Goal: Transaction & Acquisition: Purchase product/service

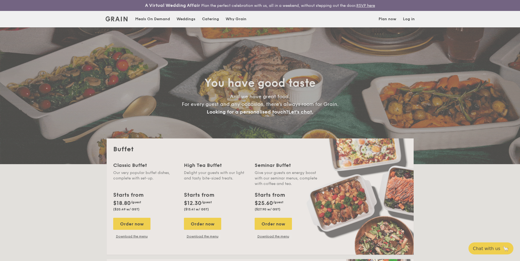
select select
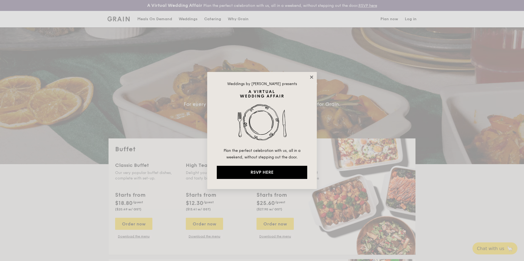
click at [312, 76] on icon at bounding box center [311, 77] width 5 height 5
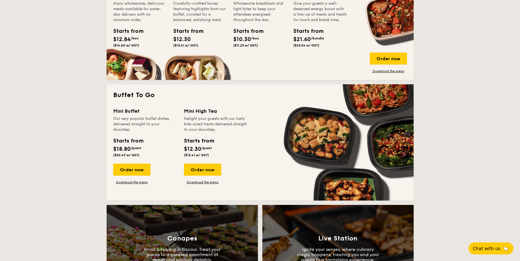
scroll to position [301, 0]
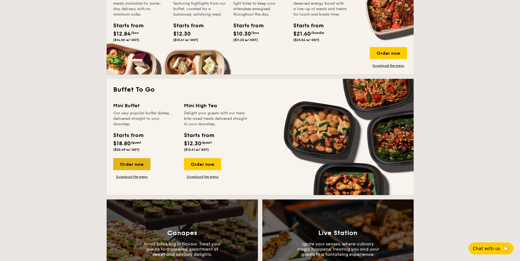
click at [120, 162] on div "Order now" at bounding box center [131, 164] width 37 height 12
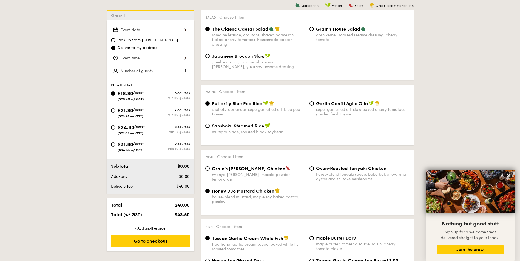
scroll to position [164, 0]
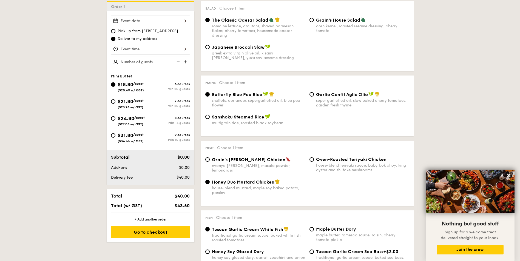
click at [316, 94] on span "Garlic Confit Aglio Olio" at bounding box center [342, 94] width 52 height 5
click at [314, 94] on input "Garlic Confit Aglio Olio super garlicfied oil, slow baked cherry tomatoes, gard…" at bounding box center [311, 94] width 4 height 4
radio input "true"
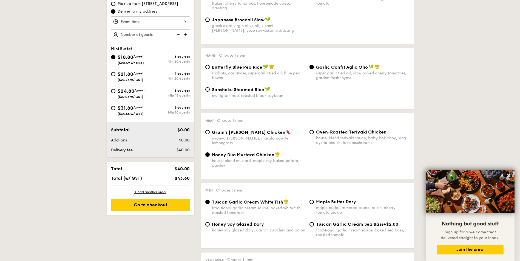
scroll to position [219, 0]
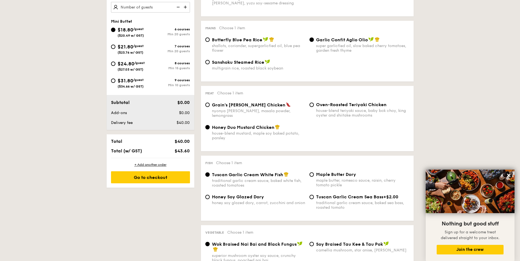
click at [312, 102] on div "Meat Choose 1 item Grain's [PERSON_NAME] Chicken nyonya [PERSON_NAME], masala p…" at bounding box center [307, 118] width 213 height 65
click at [312, 105] on input "Oven-Roasted Teriyaki Chicken house-blend teriyaki sauce, baby bok choy, king o…" at bounding box center [311, 105] width 4 height 4
radio input "true"
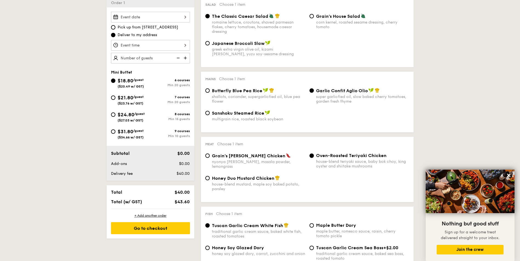
scroll to position [137, 0]
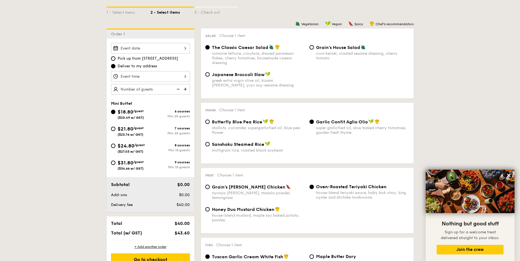
click at [186, 88] on img at bounding box center [186, 89] width 8 height 10
click at [186, 89] on img at bounding box center [186, 89] width 8 height 10
click at [178, 89] on img at bounding box center [177, 89] width 8 height 10
type input "20 guests"
click at [112, 144] on div "$24.80 /guest ($27.03 w/ GST)" at bounding box center [130, 148] width 39 height 12
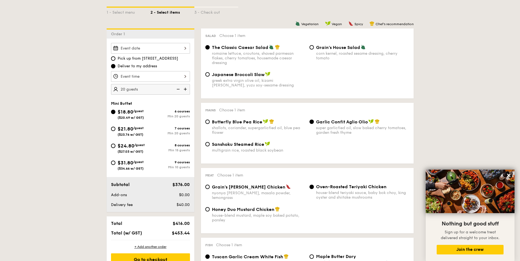
click at [112, 144] on input "$24.80 /guest ($27.03 w/ GST) 8 courses Min 15 guests" at bounding box center [113, 146] width 4 height 4
radio input "true"
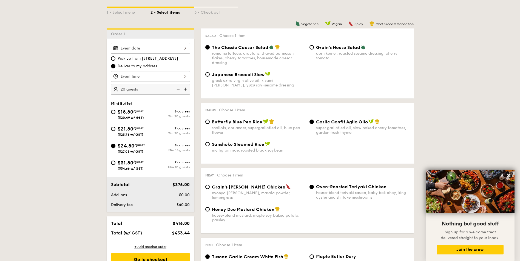
radio input "true"
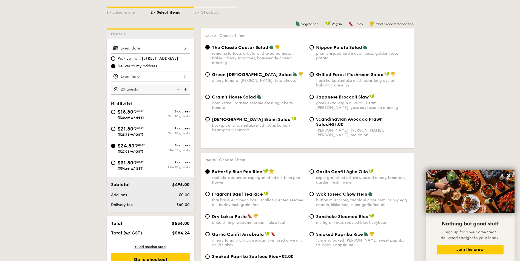
click at [311, 76] on input "Grilled Forest Mushroom Salad fresh herbs, shiitake mushroom, king oyster, bals…" at bounding box center [311, 74] width 4 height 4
radio input "true"
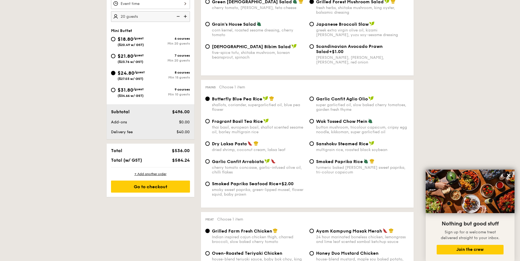
scroll to position [219, 0]
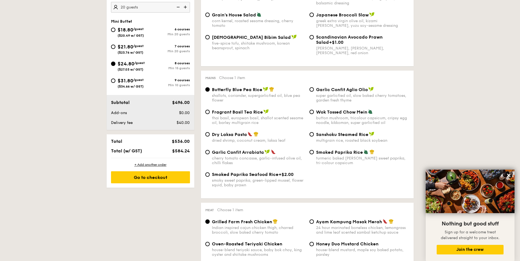
click at [309, 87] on div "Garlic Confit Aglio Olio super garlicfied oil, slow baked cherry tomatoes, gard…" at bounding box center [359, 95] width 104 height 16
click at [312, 89] on input "Garlic Confit Aglio Olio super garlicfied oil, slow baked cherry tomatoes, gard…" at bounding box center [311, 89] width 4 height 4
radio input "true"
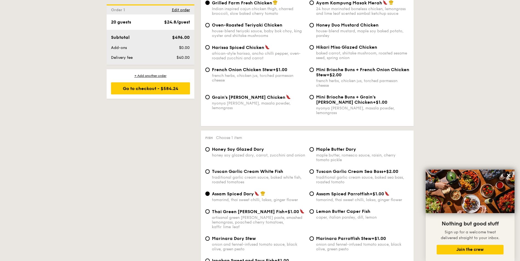
scroll to position [466, 0]
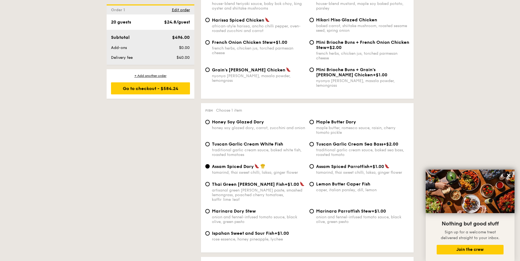
click at [314, 182] on div "Lemon Butter Caper Fish caper, italian parsley, dill, lemon" at bounding box center [359, 187] width 104 height 11
click at [313, 182] on input "Lemon Butter Caper Fish caper, italian parsley, dill, lemon" at bounding box center [311, 184] width 4 height 4
radio input "true"
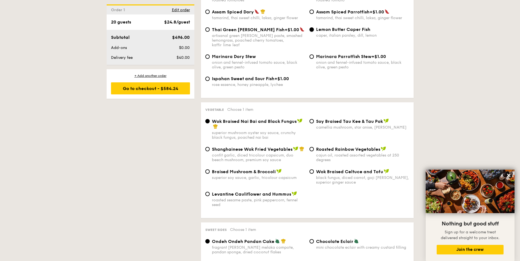
scroll to position [630, 0]
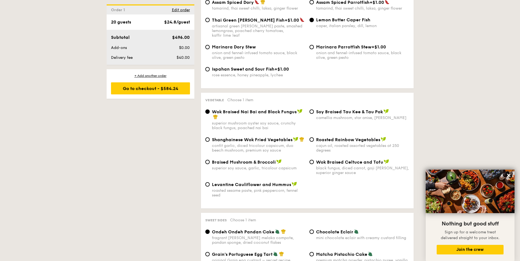
click at [255, 160] on span "Braised Mushroom & Broccoli" at bounding box center [244, 162] width 64 height 5
click at [210, 160] on input "Braised Mushroom & Broccoli superior soy sauce, garlic, tricolour capsicum" at bounding box center [207, 162] width 4 height 4
radio input "true"
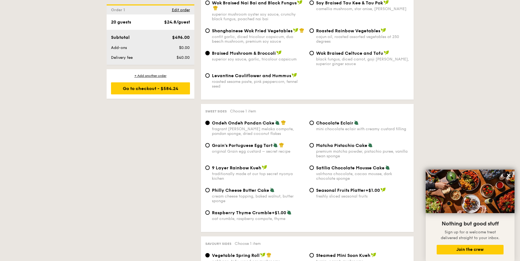
scroll to position [740, 0]
click at [321, 142] on span "Matcha Pistachio Cake" at bounding box center [341, 144] width 51 height 5
click at [314, 143] on input "Matcha Pistachio Cake premium matcha powder, pistachio puree, vanilla bean spon…" at bounding box center [311, 145] width 4 height 4
radio input "true"
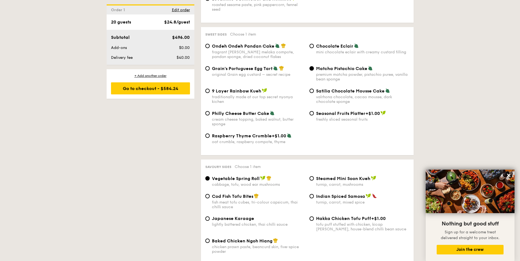
scroll to position [849, 0]
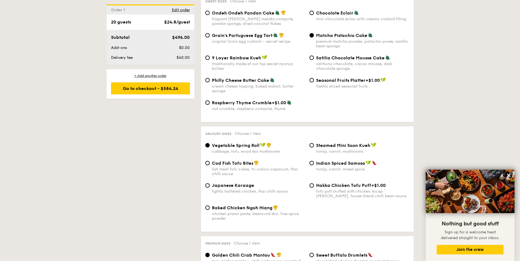
click at [241, 161] on span "Cod Fish Tofu Bites" at bounding box center [232, 163] width 41 height 5
click at [210, 161] on input "Cod Fish Tofu Bites fish meat tofu cubes, tri-colour capsicum, thai chilli sauce" at bounding box center [207, 163] width 4 height 4
radio input "true"
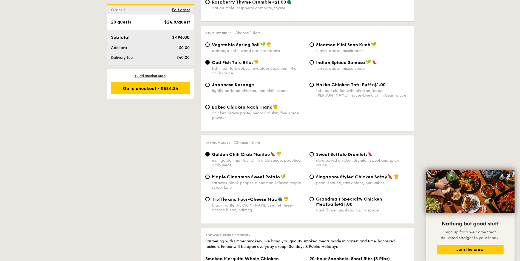
scroll to position [959, 0]
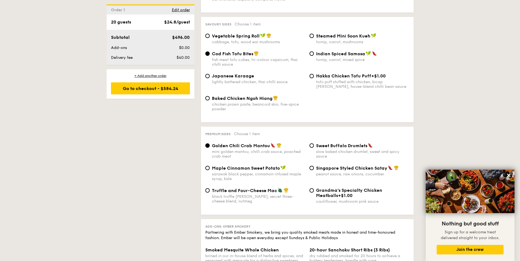
click at [315, 166] on div "Singapore Styled Chicken Satay peanut sauce, raw onions, cucumber" at bounding box center [359, 171] width 104 height 11
click at [313, 166] on input "Singapore Styled Chicken Satay peanut sauce, raw onions, cucumber" at bounding box center [311, 168] width 4 height 4
radio input "true"
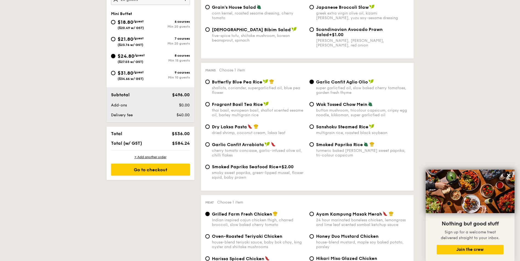
scroll to position [137, 0]
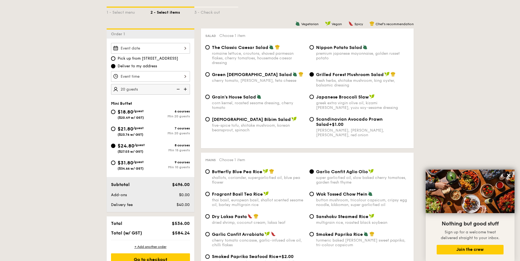
click at [177, 89] on img at bounding box center [177, 89] width 8 height 10
type input "15 guests"
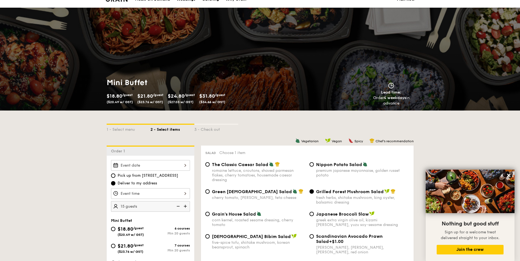
scroll to position [0, 0]
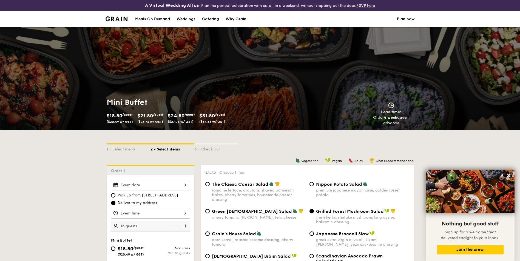
select select
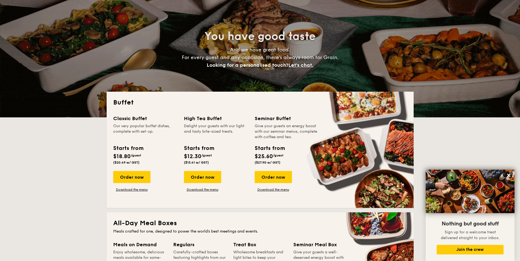
scroll to position [54, 0]
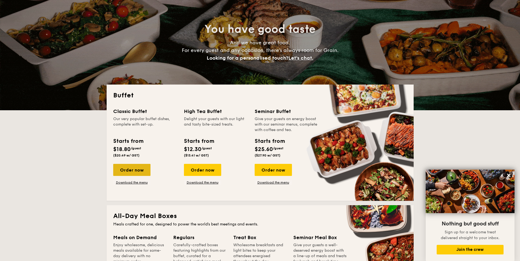
click at [139, 173] on div "Order now" at bounding box center [131, 170] width 37 height 12
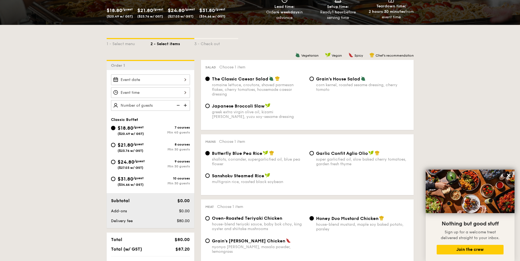
scroll to position [112, 0]
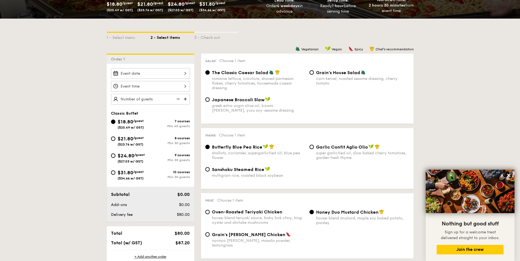
select select
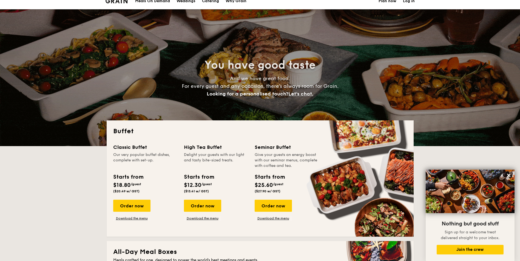
scroll to position [27, 0]
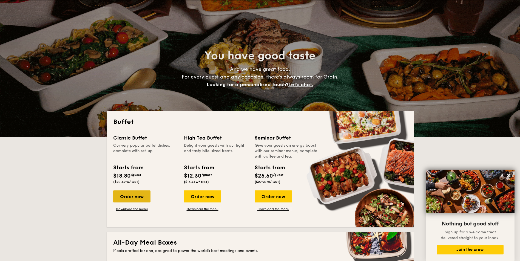
click at [143, 197] on div "Order now" at bounding box center [131, 197] width 37 height 12
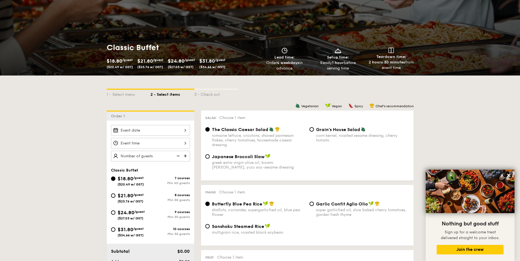
scroll to position [82, 0]
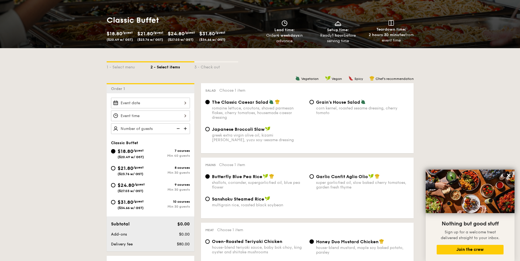
click at [120, 169] on span "$21.80" at bounding box center [126, 169] width 16 height 6
click at [115, 169] on input "$21.80 /guest ($23.76 w/ GST) 8 courses Min 30 guests" at bounding box center [113, 168] width 4 height 4
radio input "true"
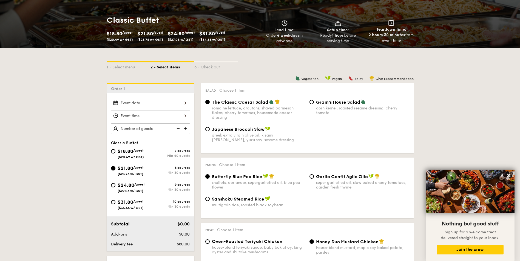
radio input "true"
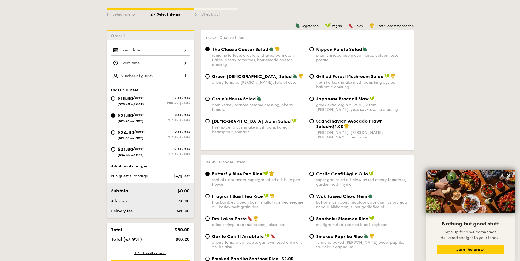
scroll to position [137, 0]
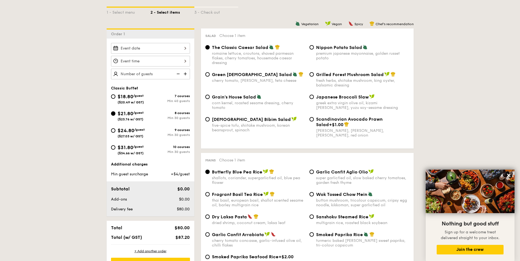
click at [186, 74] on img at bounding box center [186, 74] width 8 height 10
type input "25 guests"
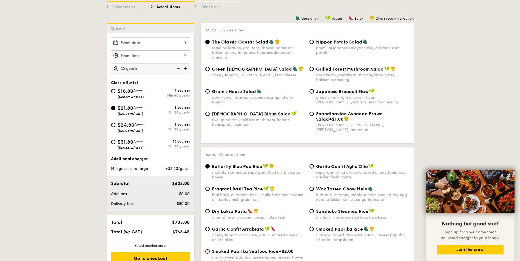
scroll to position [82, 0]
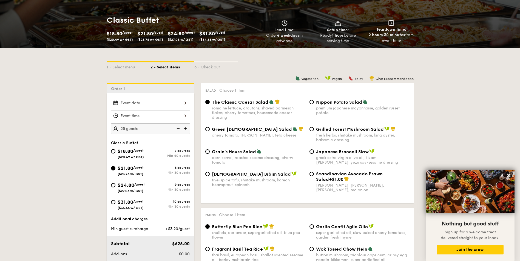
scroll to position [38, 0]
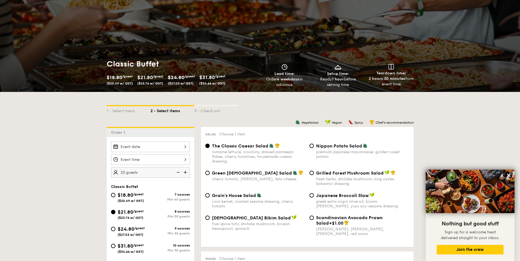
select select
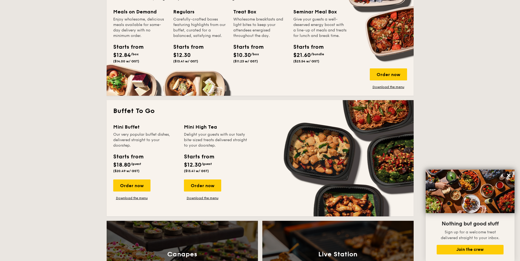
scroll to position [258, 0]
